Goal: Use online tool/utility: Use online tool/utility

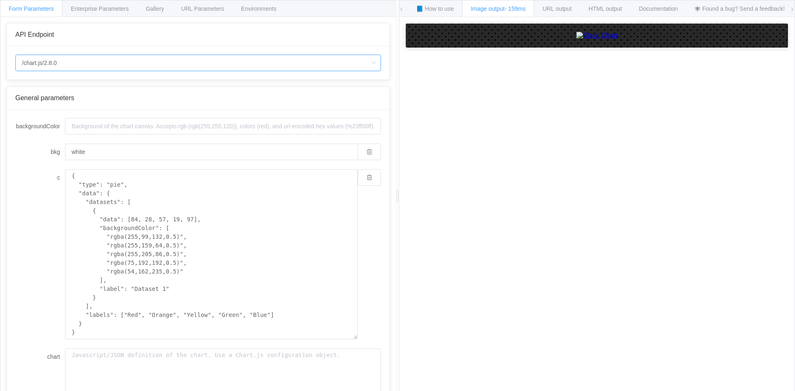
click at [208, 63] on input "/chart.js/2.8.0" at bounding box center [198, 63] width 366 height 17
click at [127, 86] on li "/chart" at bounding box center [198, 87] width 365 height 14
type input "/chart"
type input "20"
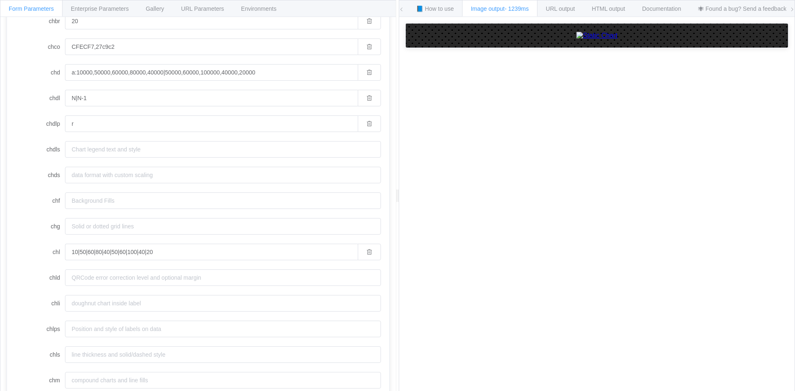
scroll to position [166, 0]
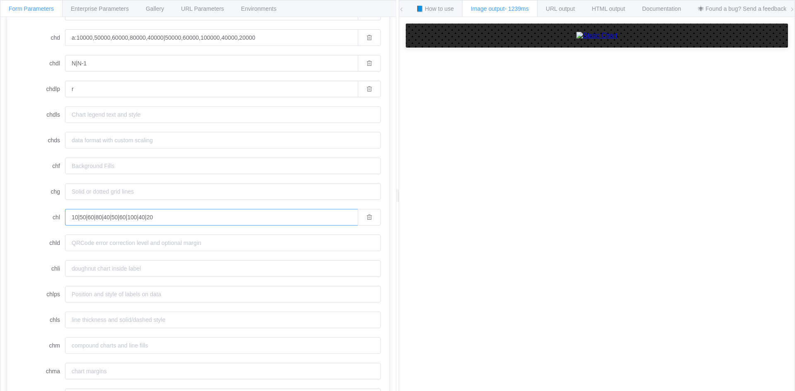
drag, startPoint x: 182, startPoint y: 218, endPoint x: 52, endPoint y: 220, distance: 129.7
click at [52, 220] on div "chl 10|50|60|80|40|50|60|100|40|20" at bounding box center [198, 217] width 366 height 17
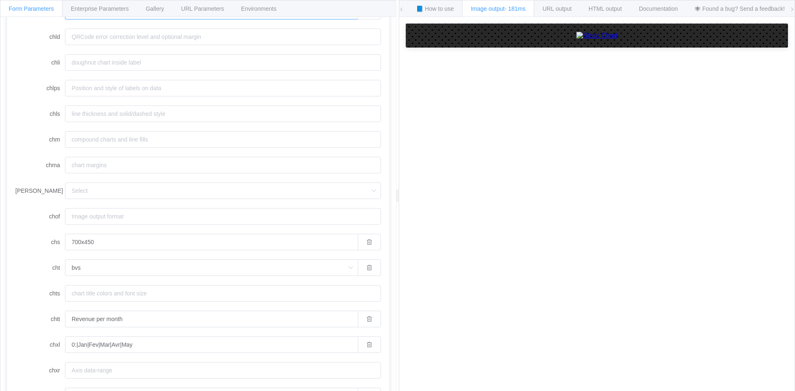
scroll to position [373, 0]
type input "[URL][DOMAIN_NAME]"
click at [192, 270] on input "bvs" at bounding box center [211, 267] width 293 height 17
click at [104, 232] on li "qr" at bounding box center [211, 237] width 292 height 14
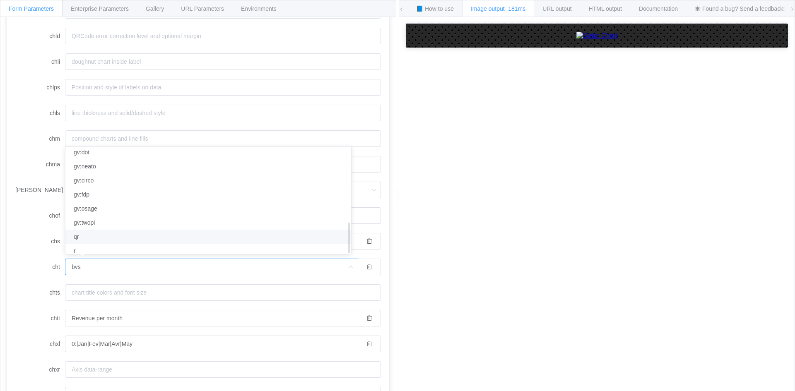
type input "qr"
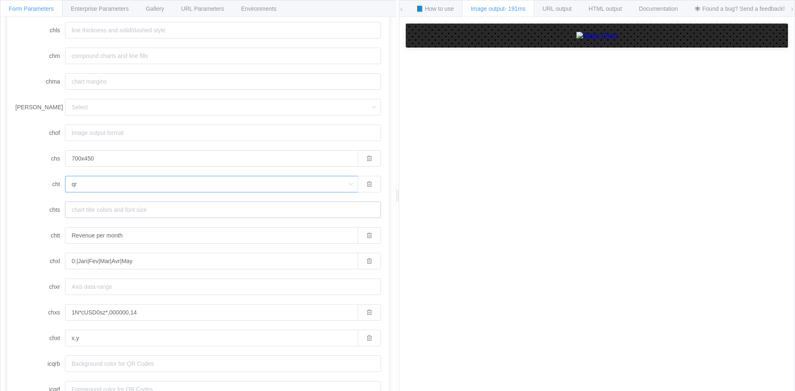
scroll to position [474, 0]
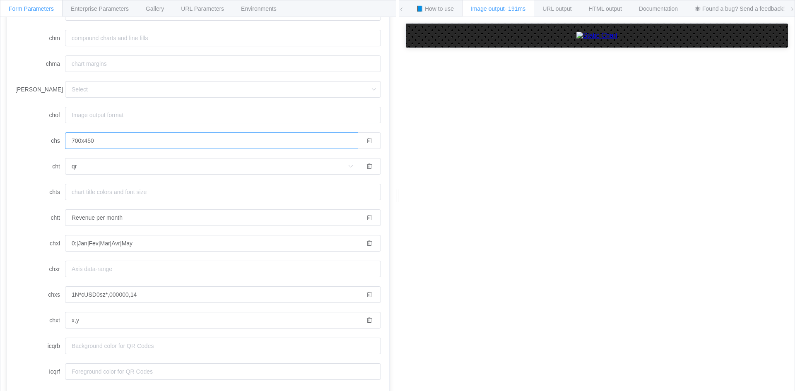
drag, startPoint x: 106, startPoint y: 137, endPoint x: 33, endPoint y: 146, distance: 73.9
click at [33, 146] on div "chs 700x450" at bounding box center [198, 141] width 366 height 17
type input "999x999"
click at [592, 39] on img at bounding box center [597, 35] width 41 height 7
